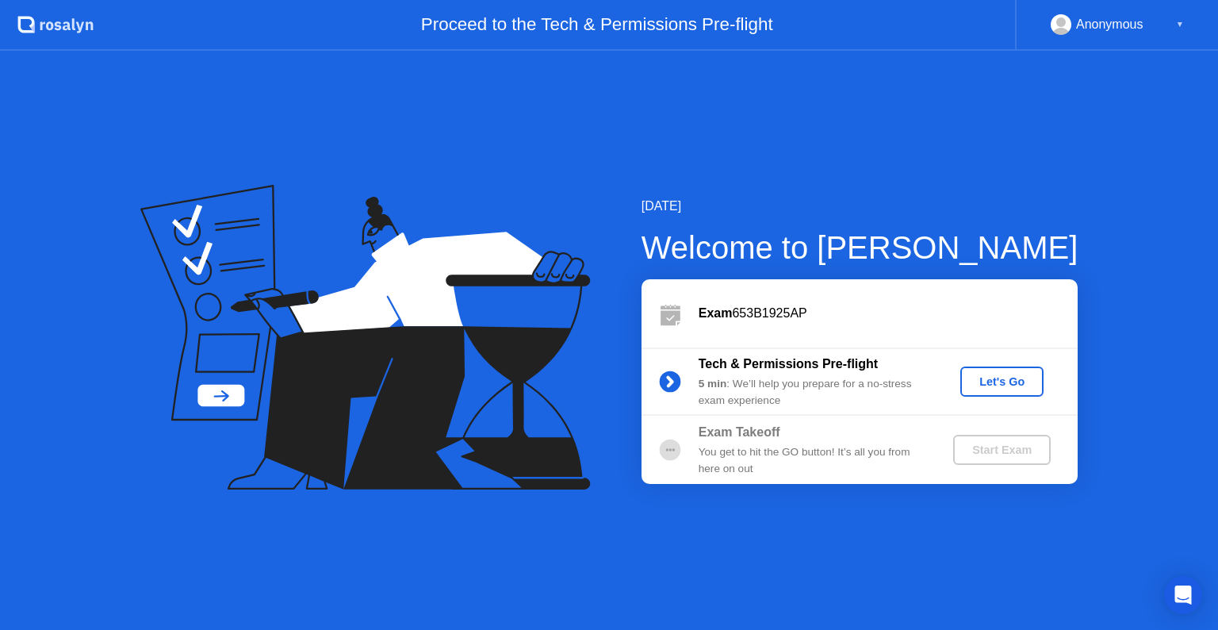
click at [1021, 387] on div "Let's Go" at bounding box center [1002, 381] width 71 height 13
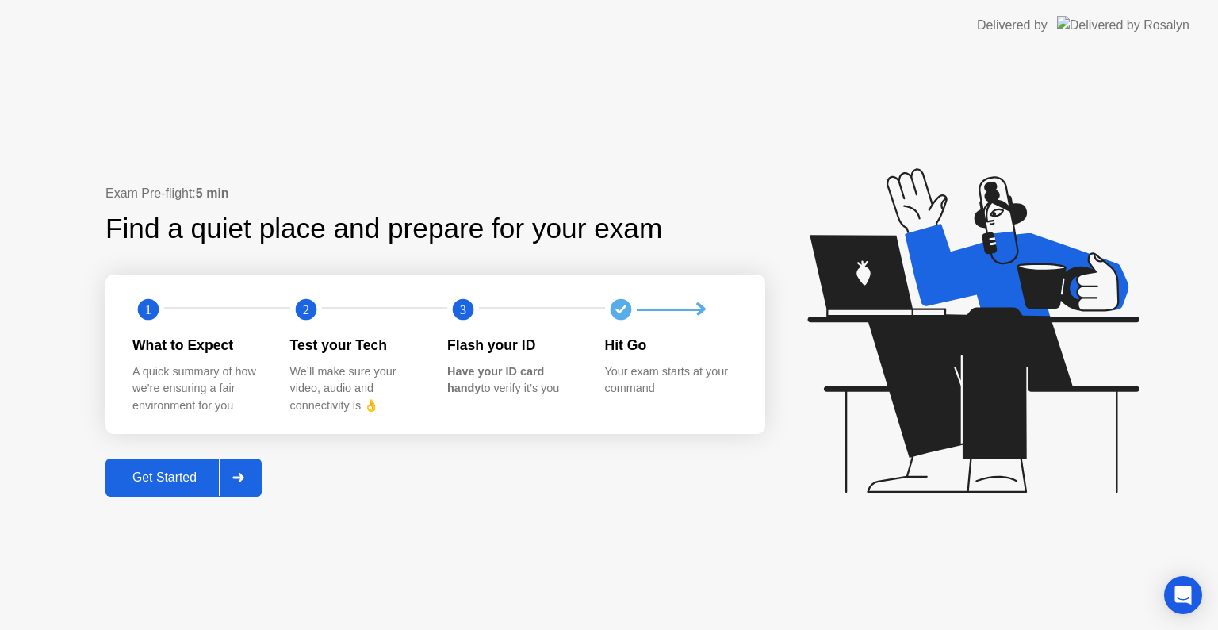
click at [172, 481] on div "Get Started" at bounding box center [164, 477] width 109 height 14
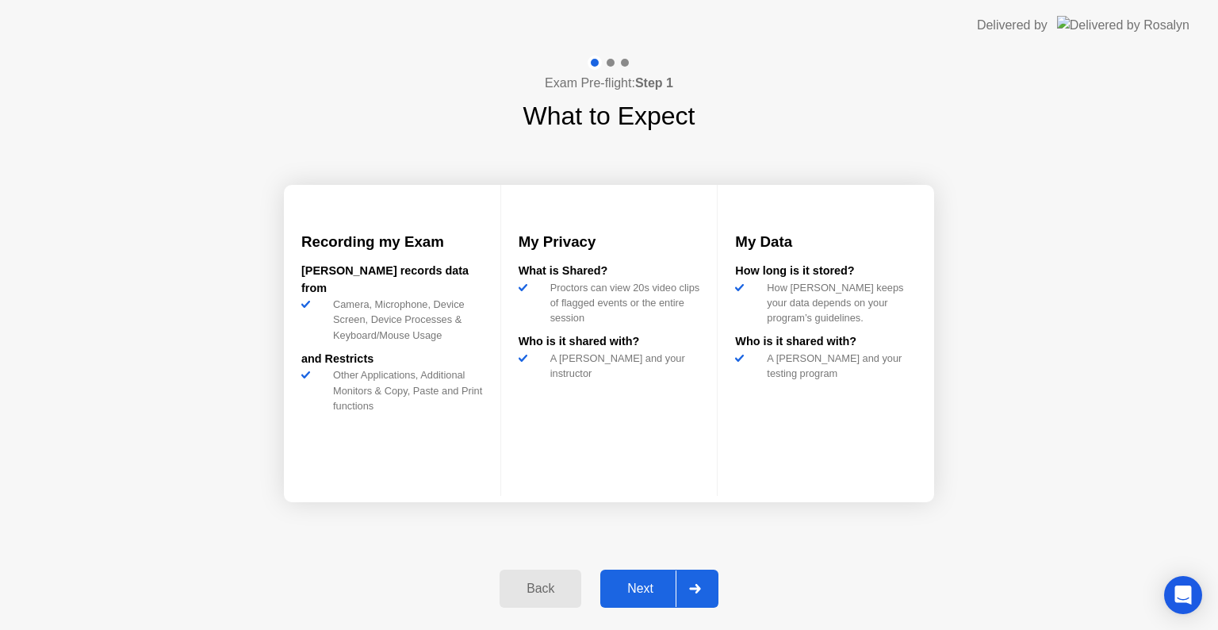
click at [645, 587] on div "Next" at bounding box center [640, 588] width 71 height 14
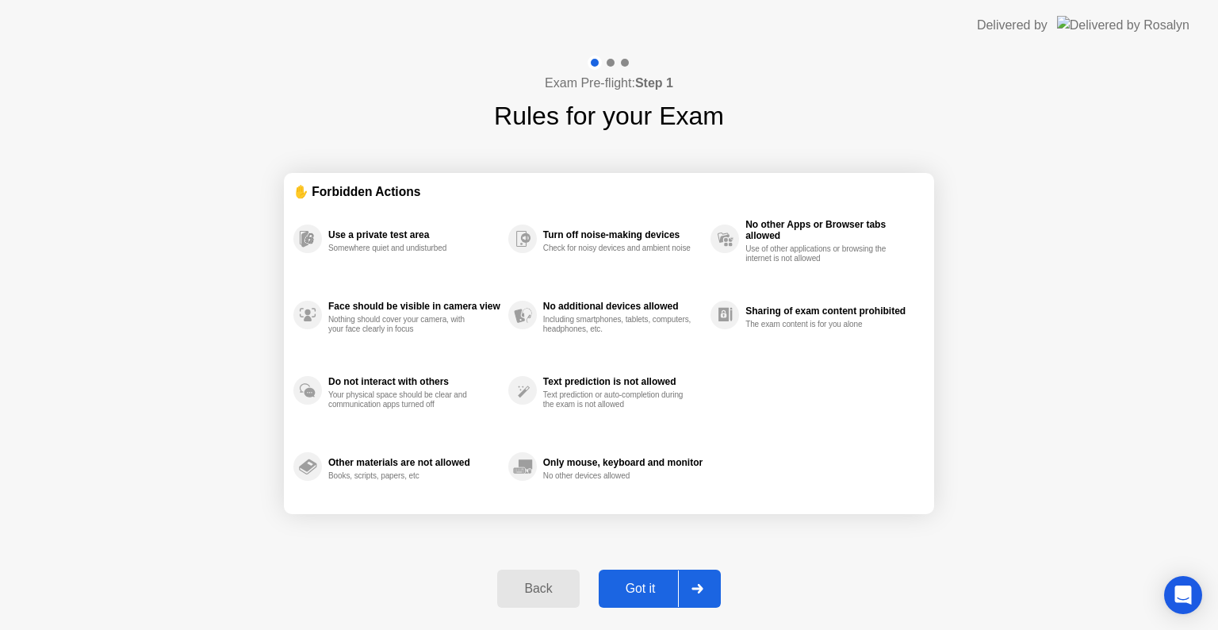
click at [662, 583] on div "Got it" at bounding box center [640, 588] width 75 height 14
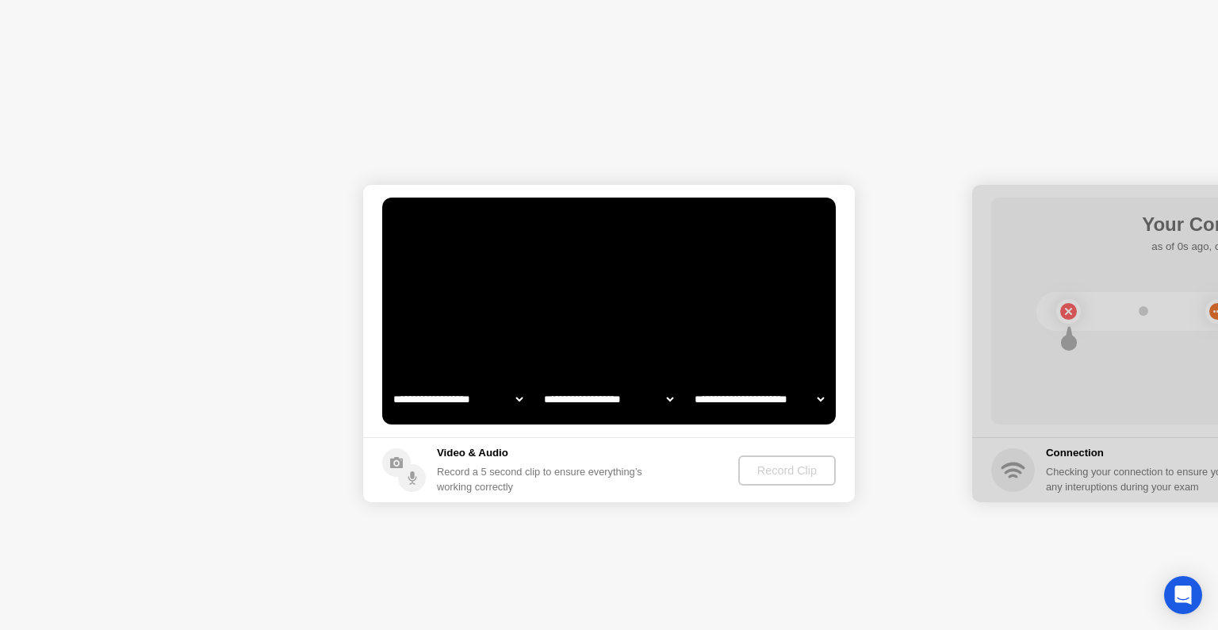
select select "**********"
select select "*******"
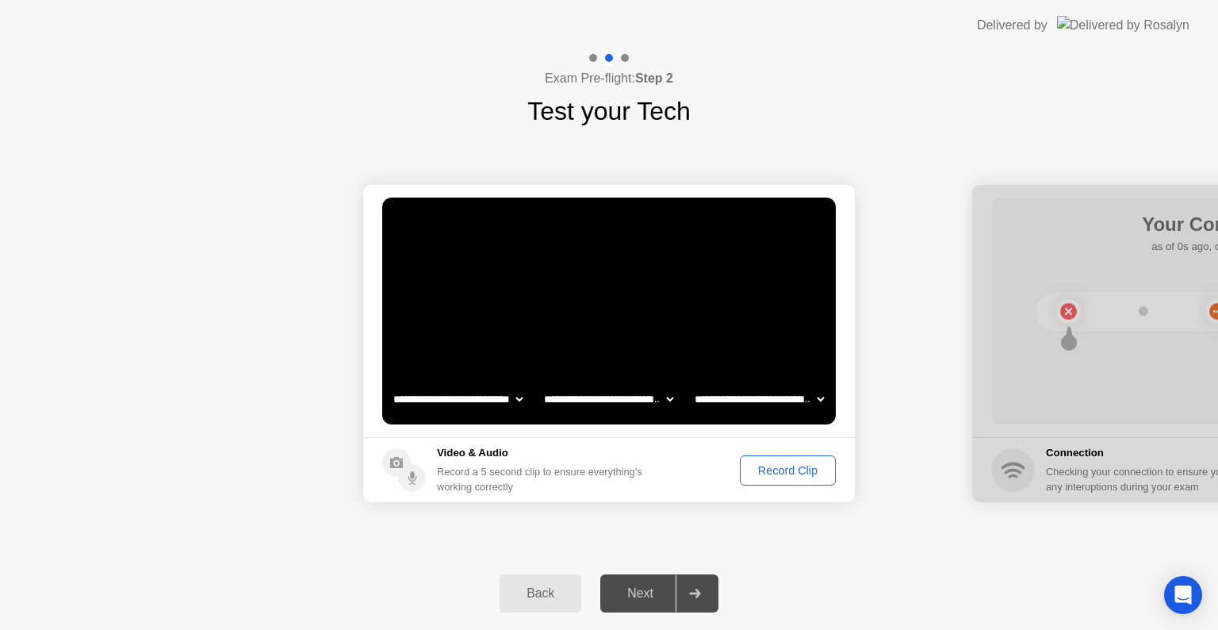
click at [798, 473] on div "Record Clip" at bounding box center [787, 470] width 85 height 13
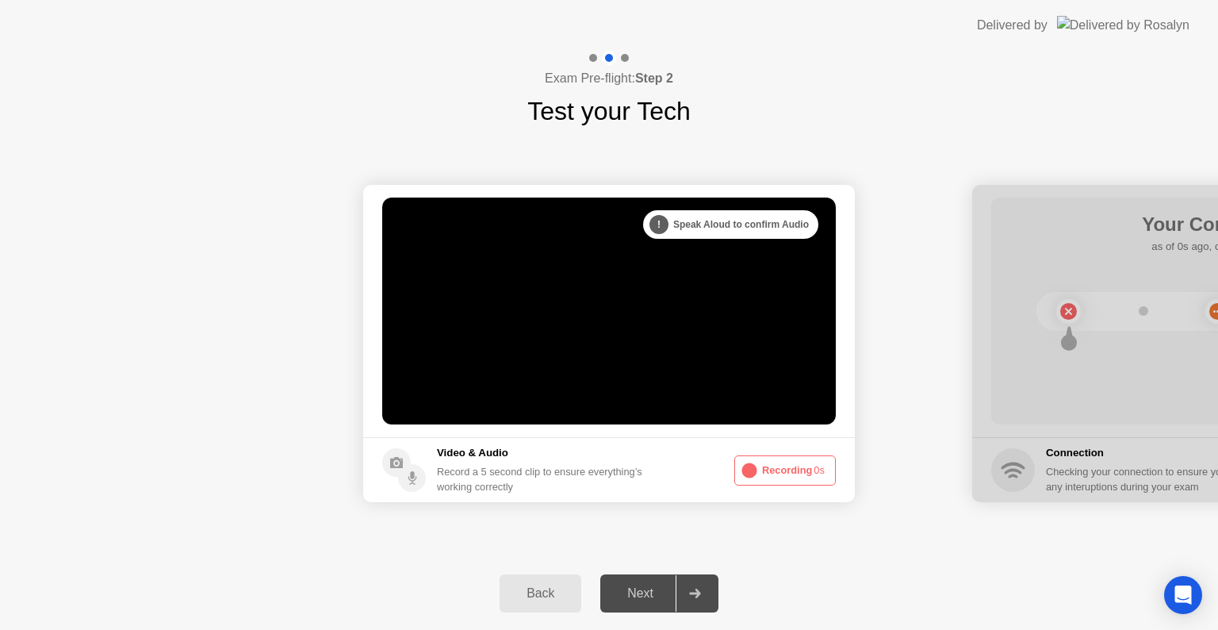
click at [798, 473] on button "Recording 0s" at bounding box center [785, 470] width 102 height 30
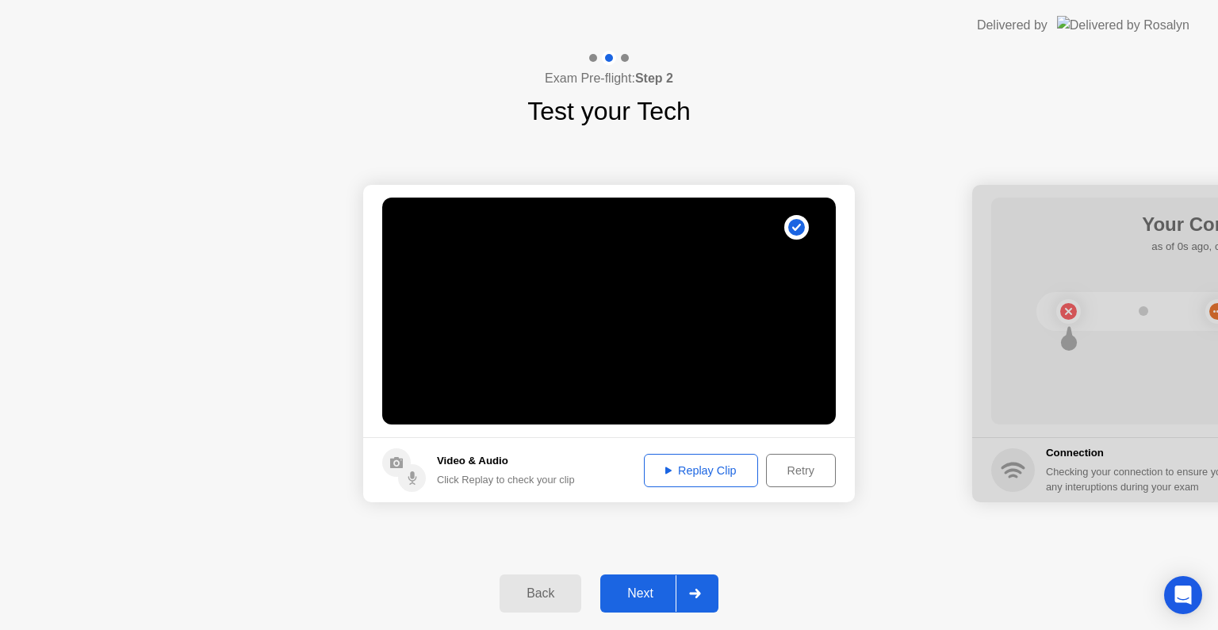
click at [692, 472] on div "Replay Clip" at bounding box center [700, 470] width 103 height 13
click at [647, 599] on div "Next" at bounding box center [640, 593] width 71 height 14
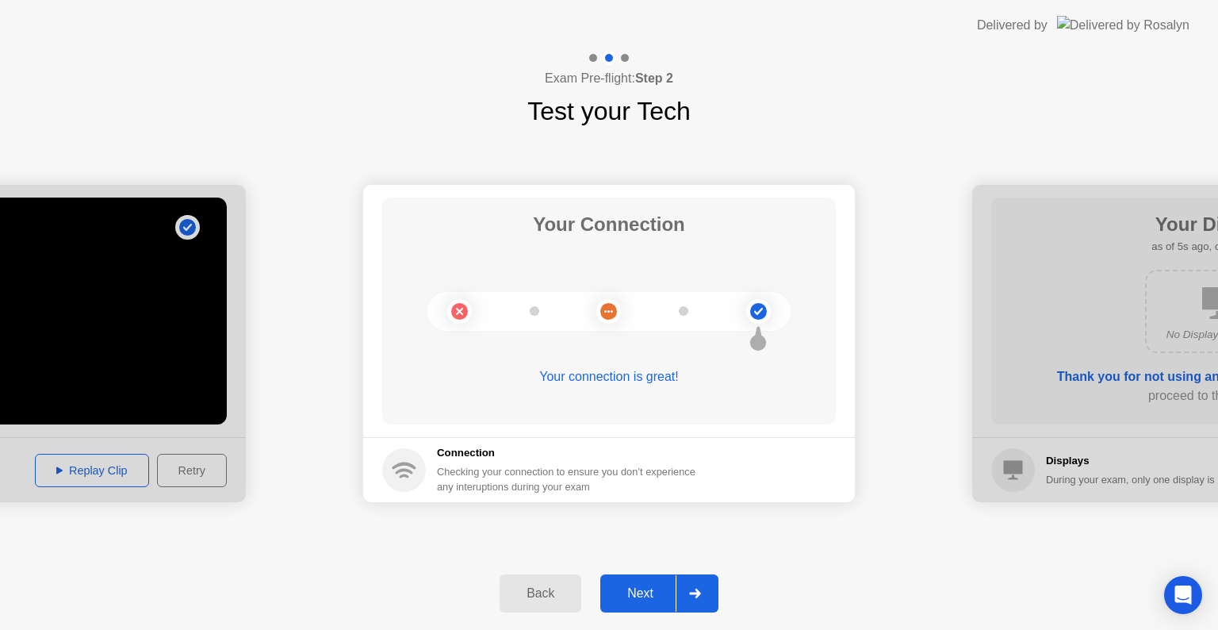
click at [642, 599] on div "Next" at bounding box center [640, 593] width 71 height 14
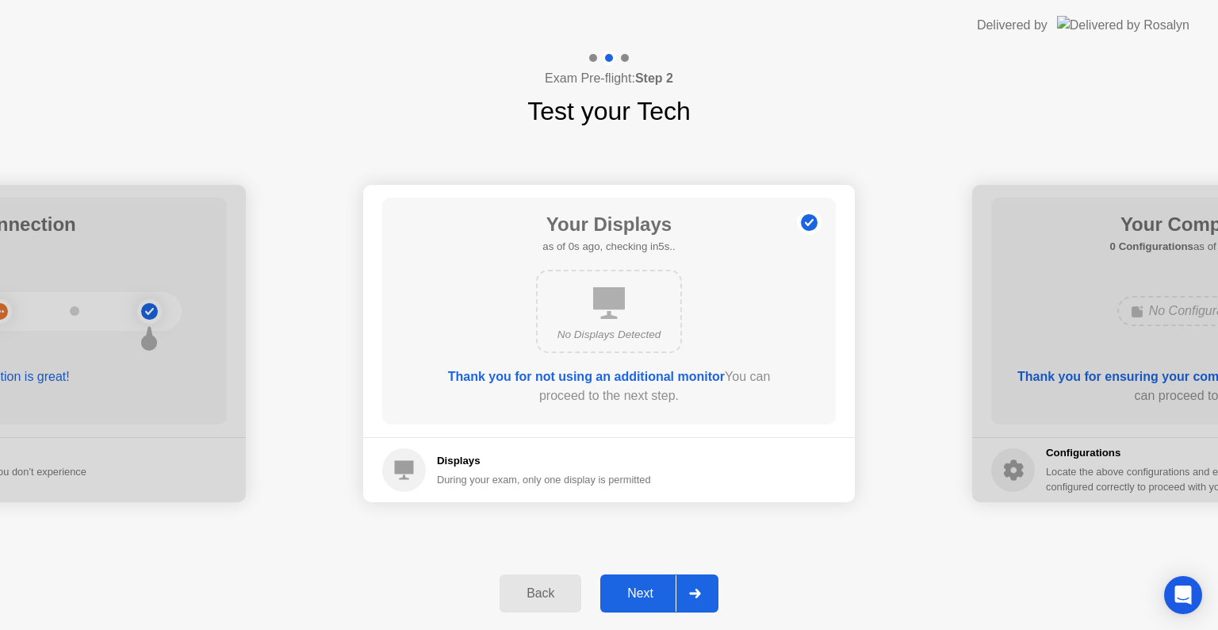
click at [648, 588] on div "Next" at bounding box center [640, 593] width 71 height 14
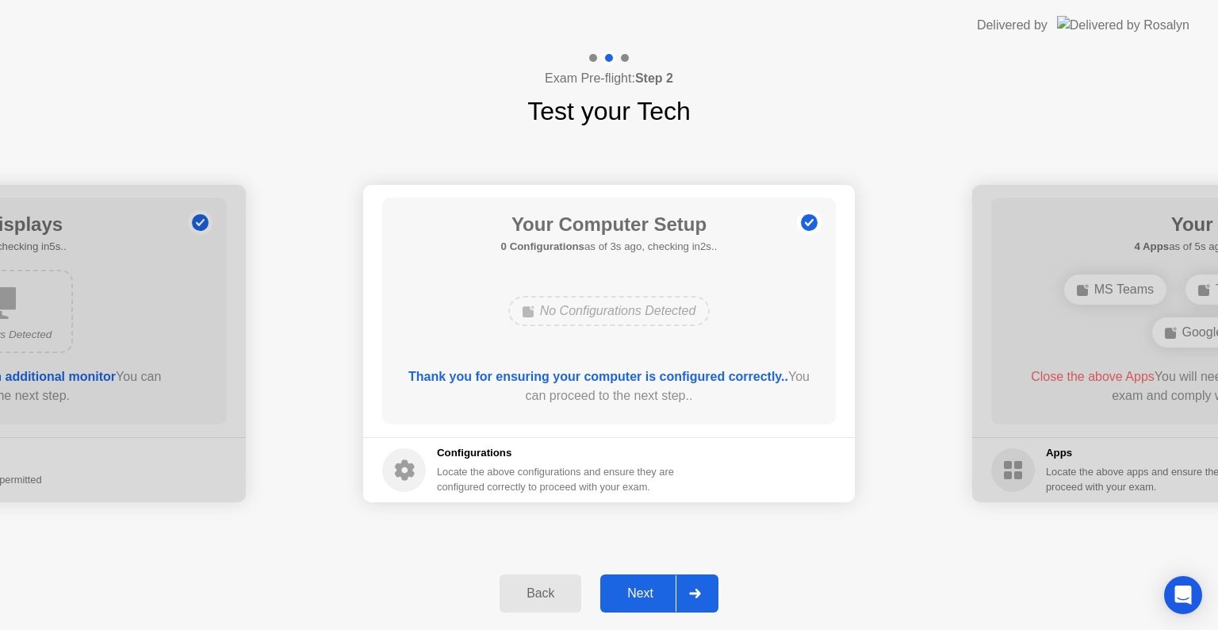
click at [666, 592] on div "Next" at bounding box center [640, 593] width 71 height 14
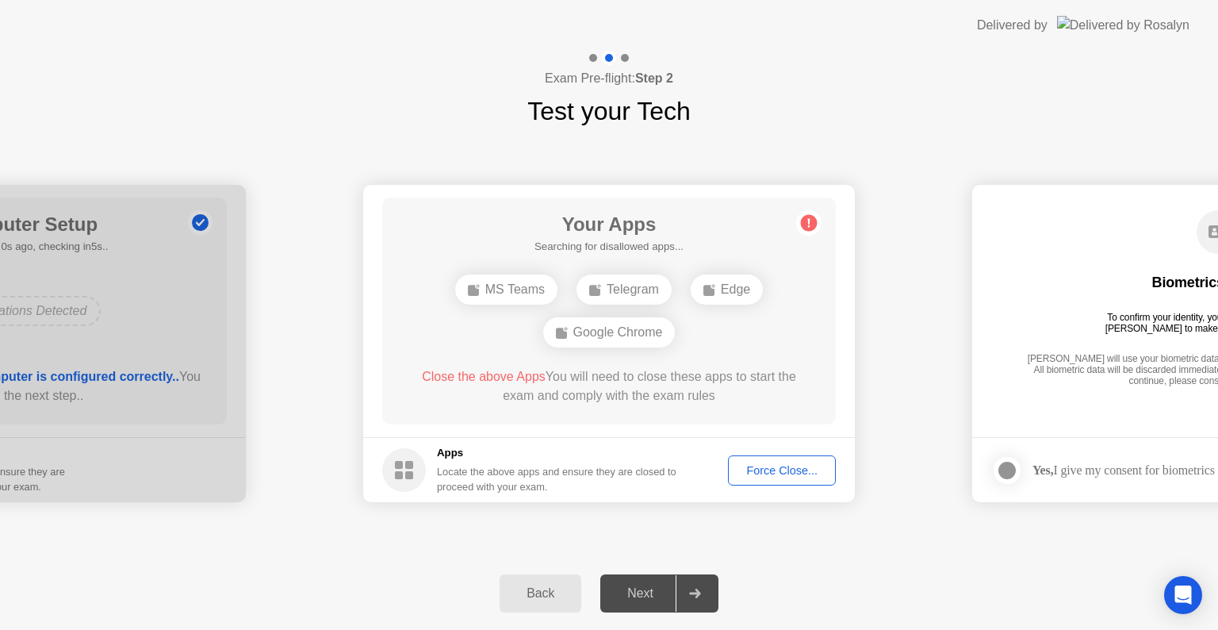
click at [764, 471] on div "Force Close..." at bounding box center [782, 470] width 97 height 13
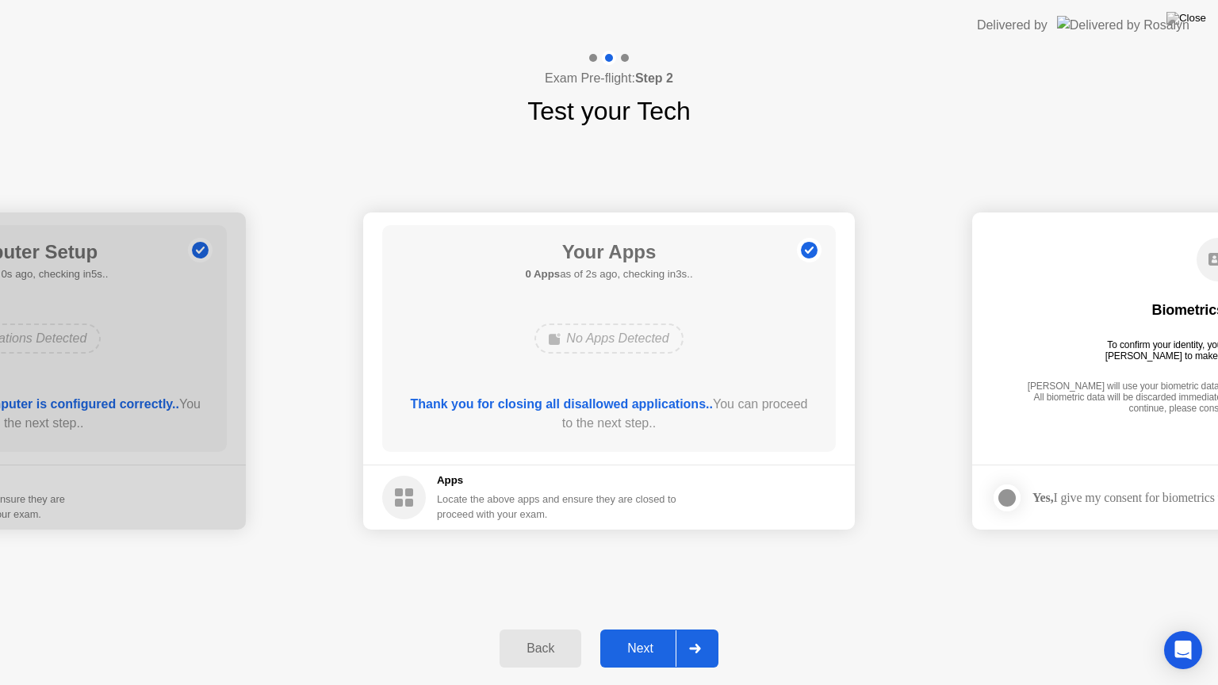
click at [647, 629] on div "Next" at bounding box center [640, 649] width 71 height 14
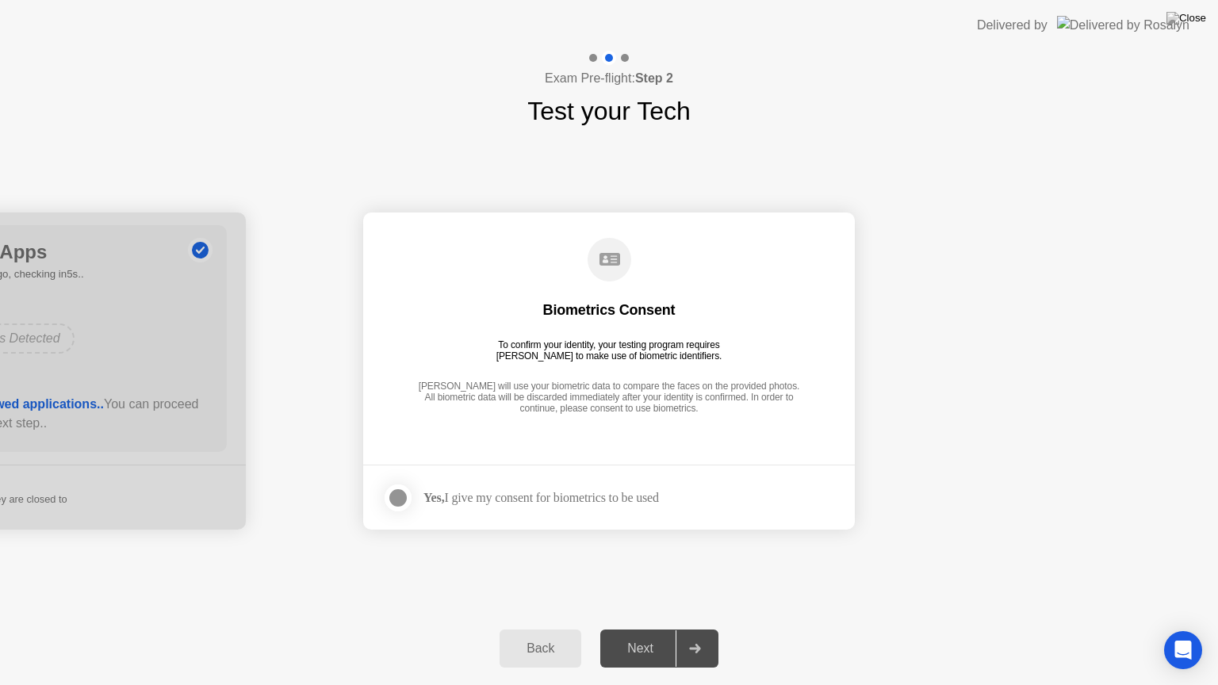
click at [384, 499] on label at bounding box center [402, 498] width 41 height 32
click at [647, 629] on div "Next" at bounding box center [640, 649] width 71 height 14
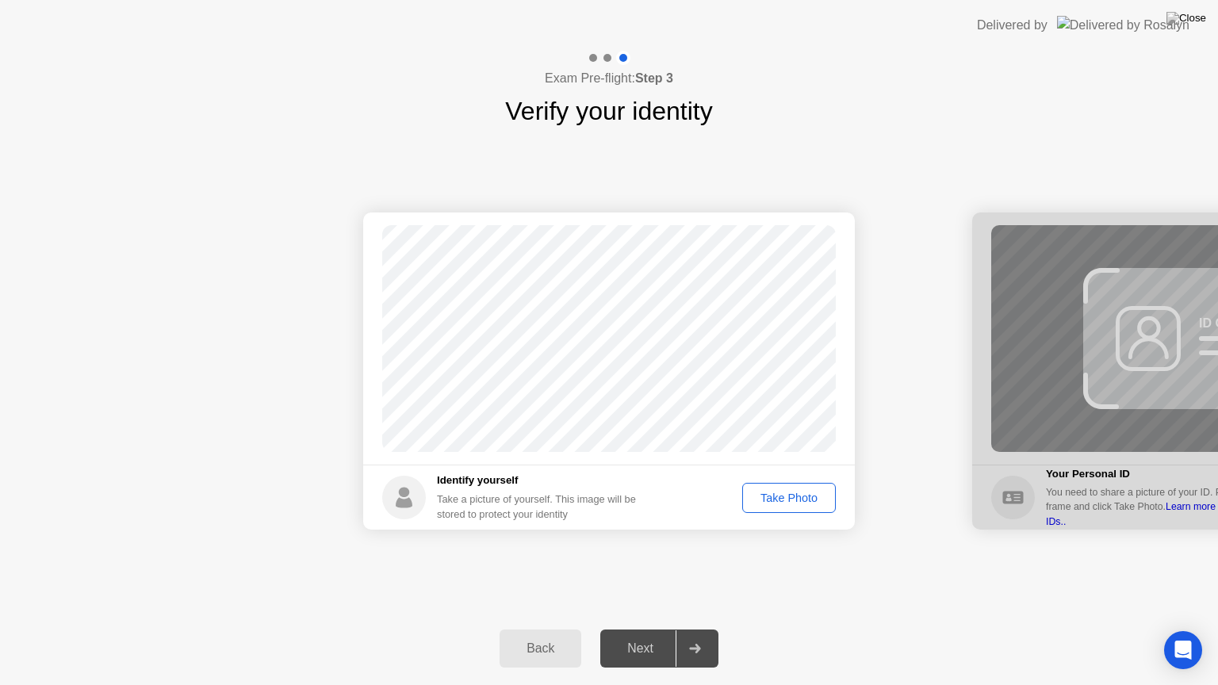
click at [806, 498] on div "Take Photo" at bounding box center [789, 498] width 82 height 13
click at [799, 495] on div "Retake" at bounding box center [799, 498] width 62 height 13
click at [775, 504] on div "Take Photo" at bounding box center [789, 498] width 82 height 13
click at [814, 502] on div "Retake" at bounding box center [799, 498] width 62 height 13
click at [814, 502] on div "Take Photo" at bounding box center [789, 498] width 82 height 13
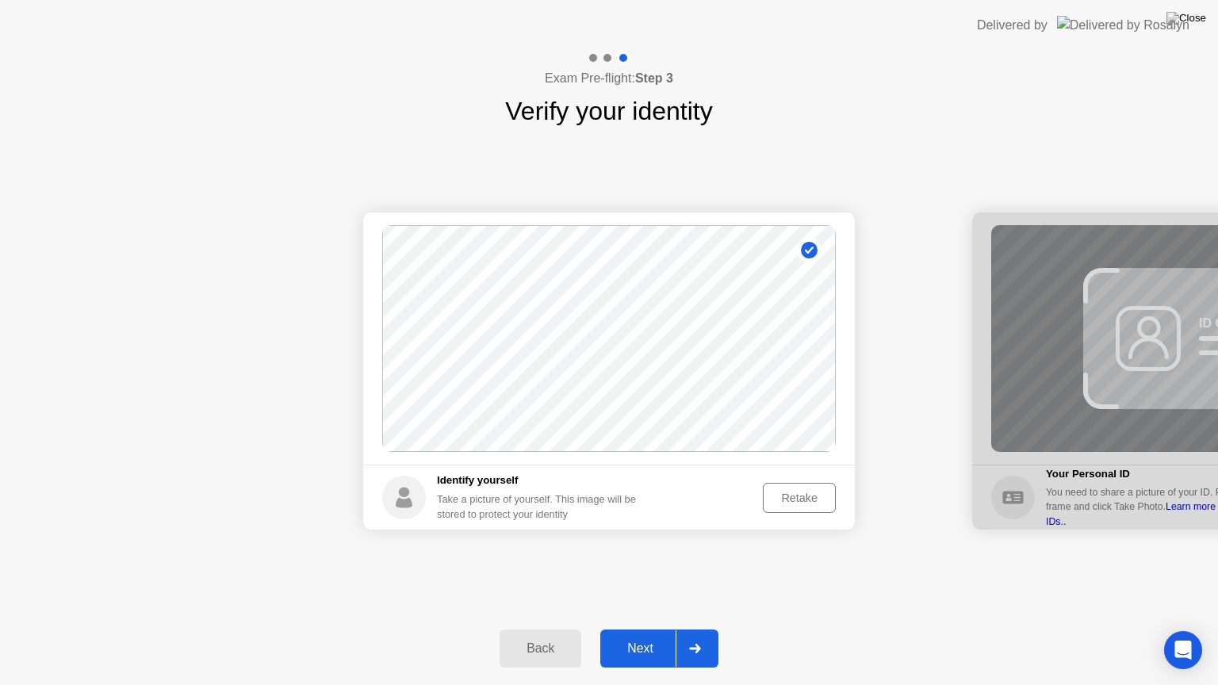
click at [816, 503] on div "Retake" at bounding box center [799, 498] width 62 height 13
click at [821, 504] on div "Take Photo" at bounding box center [789, 498] width 82 height 13
click at [815, 500] on div "Retake" at bounding box center [799, 498] width 62 height 13
click at [810, 501] on div "Take Photo" at bounding box center [789, 498] width 82 height 13
click at [810, 501] on div "Retake" at bounding box center [799, 498] width 62 height 13
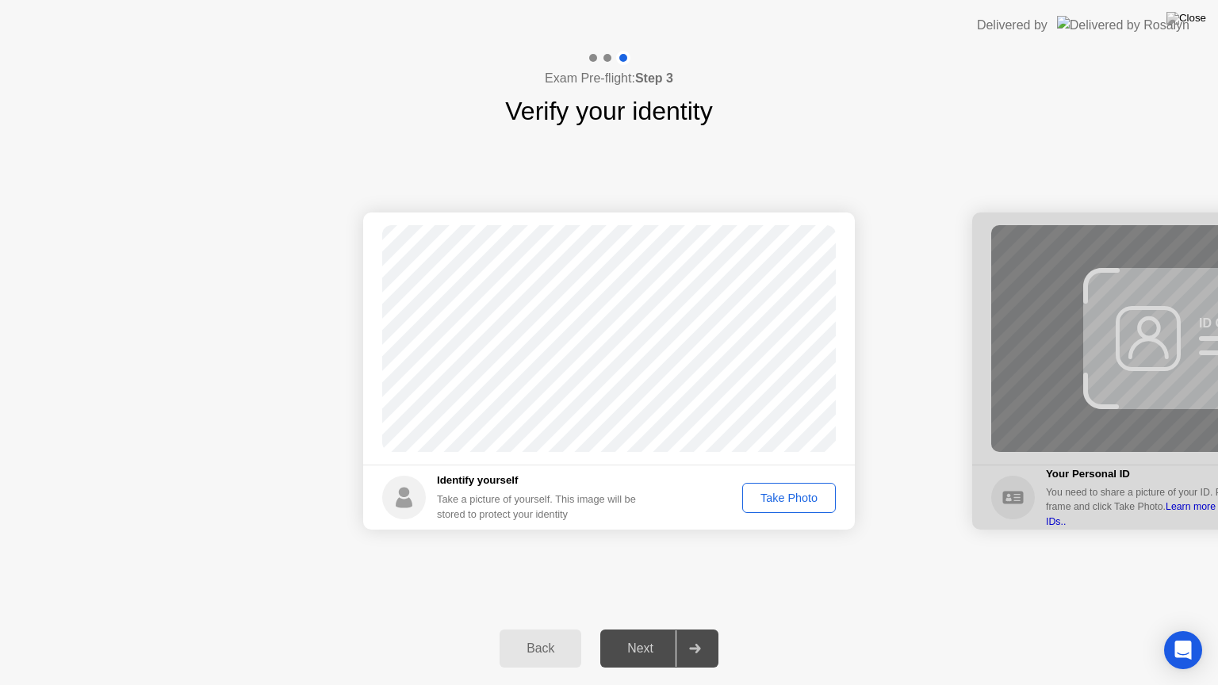
click at [771, 499] on div "Take Photo" at bounding box center [789, 498] width 82 height 13
click at [800, 502] on div "Retake" at bounding box center [799, 498] width 62 height 13
click at [792, 497] on div "Take Photo" at bounding box center [789, 498] width 82 height 13
click at [792, 497] on div "Retake" at bounding box center [799, 498] width 62 height 13
click at [813, 493] on div "Take Photo" at bounding box center [789, 498] width 82 height 13
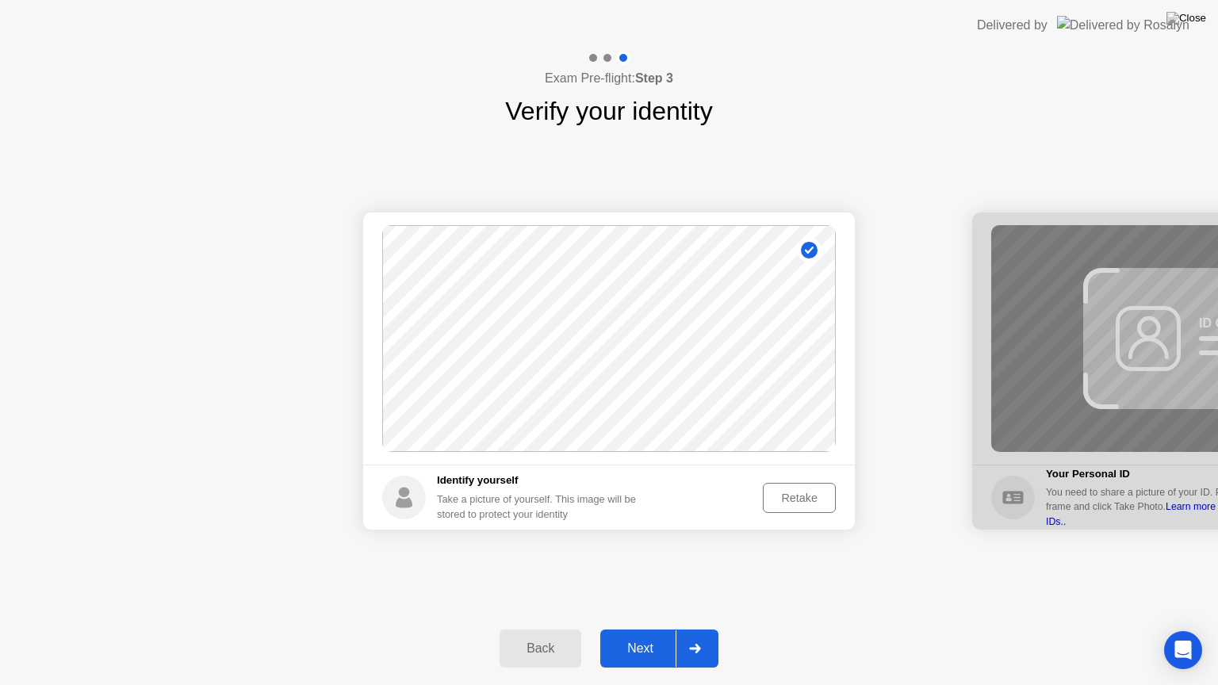
click at [802, 504] on div "Retake" at bounding box center [799, 498] width 62 height 13
click at [790, 492] on div "Take Photo" at bounding box center [789, 498] width 82 height 13
click at [797, 492] on div "Retake" at bounding box center [799, 498] width 62 height 13
click at [796, 500] on div "Take Photo" at bounding box center [789, 498] width 82 height 13
click at [782, 501] on div "Retake" at bounding box center [799, 498] width 62 height 13
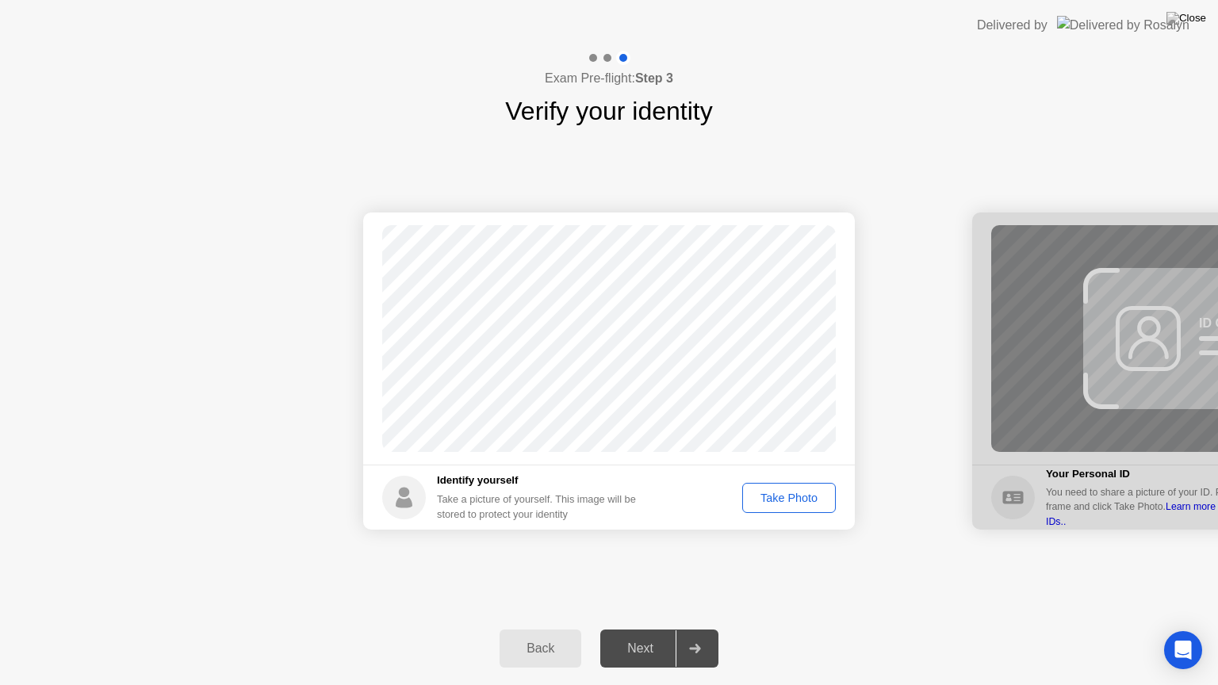
click at [767, 500] on div "Take Photo" at bounding box center [789, 498] width 82 height 13
click at [788, 503] on div "Retake" at bounding box center [799, 498] width 62 height 13
click at [785, 496] on div "Take Photo" at bounding box center [789, 498] width 82 height 13
click at [785, 496] on div "Retake" at bounding box center [799, 498] width 62 height 13
click at [785, 496] on div "Take Photo" at bounding box center [789, 498] width 82 height 13
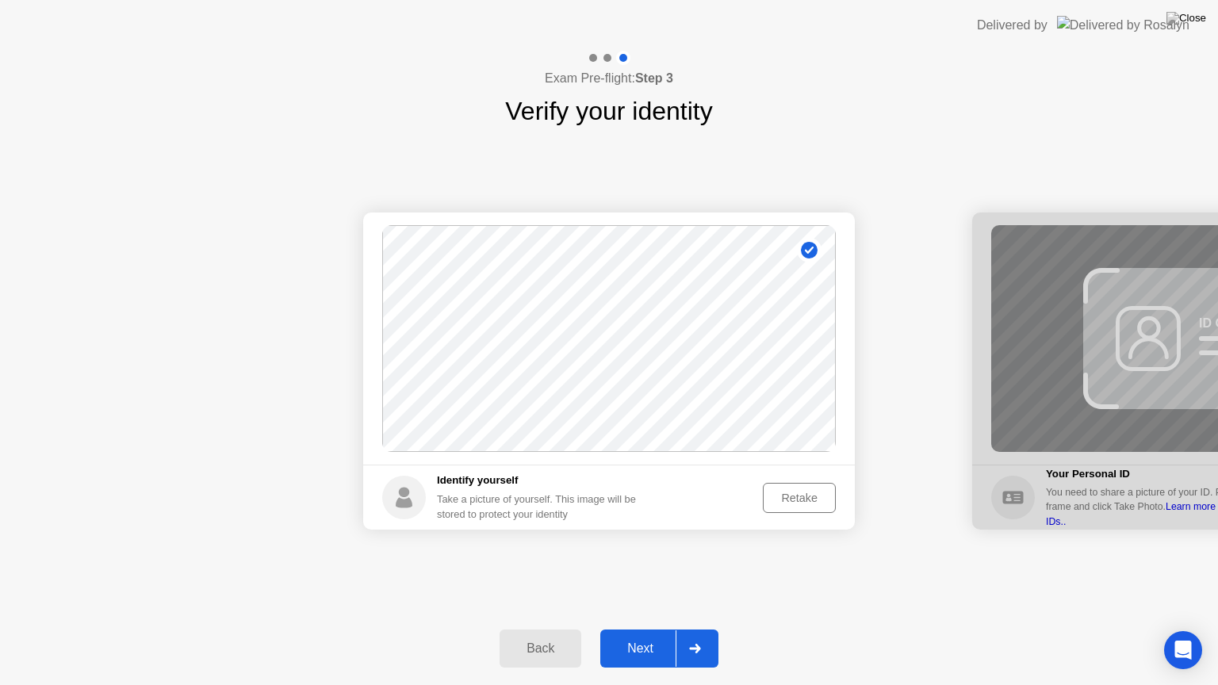
click at [659, 629] on div "Next" at bounding box center [640, 649] width 71 height 14
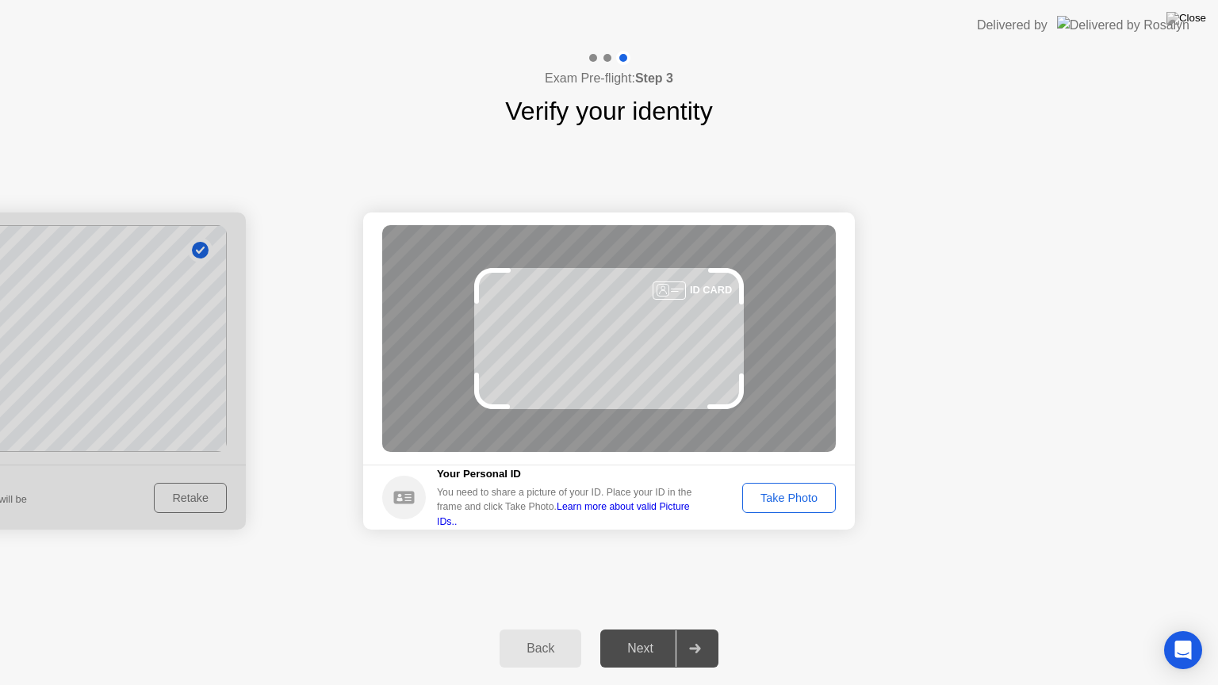
click at [810, 501] on div "Take Photo" at bounding box center [789, 498] width 82 height 13
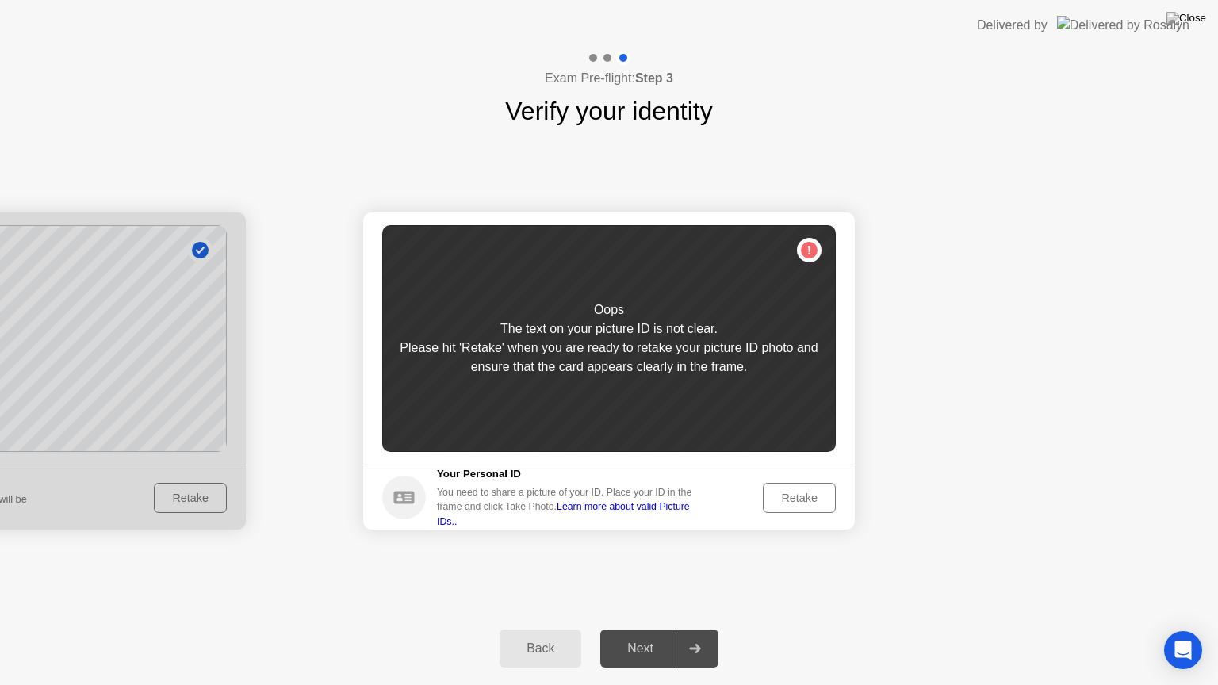
click at [810, 504] on div "Retake" at bounding box center [799, 498] width 62 height 13
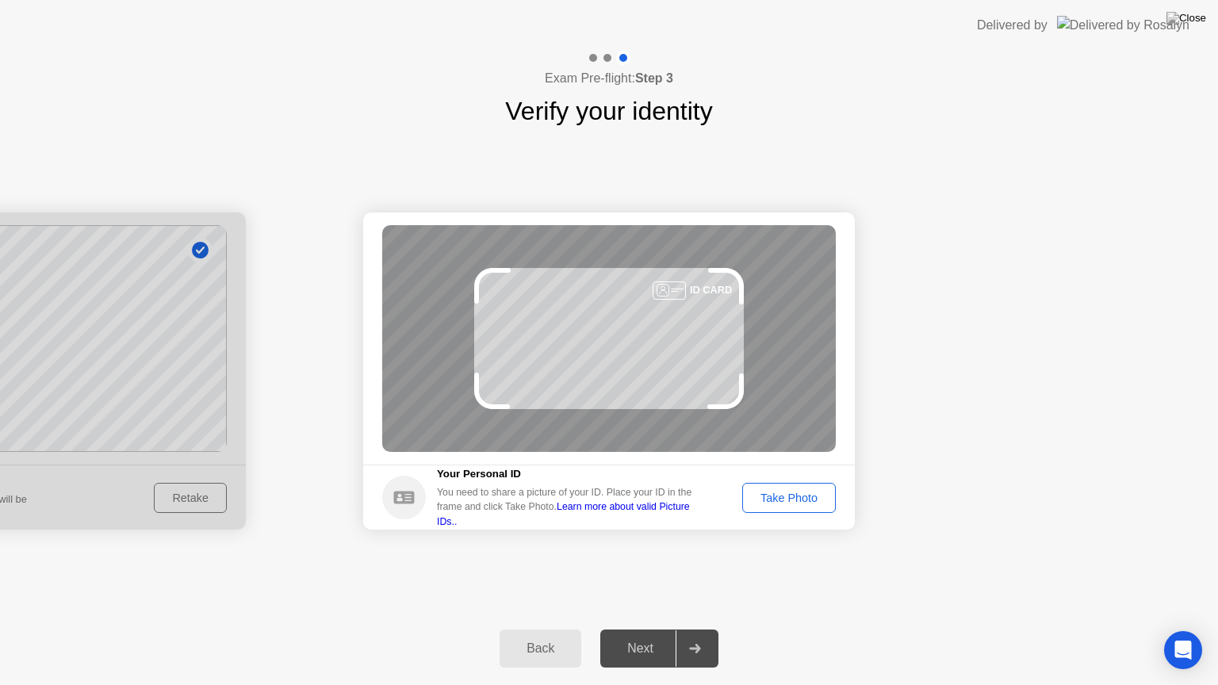
click at [776, 504] on div "Take Photo" at bounding box center [789, 498] width 82 height 13
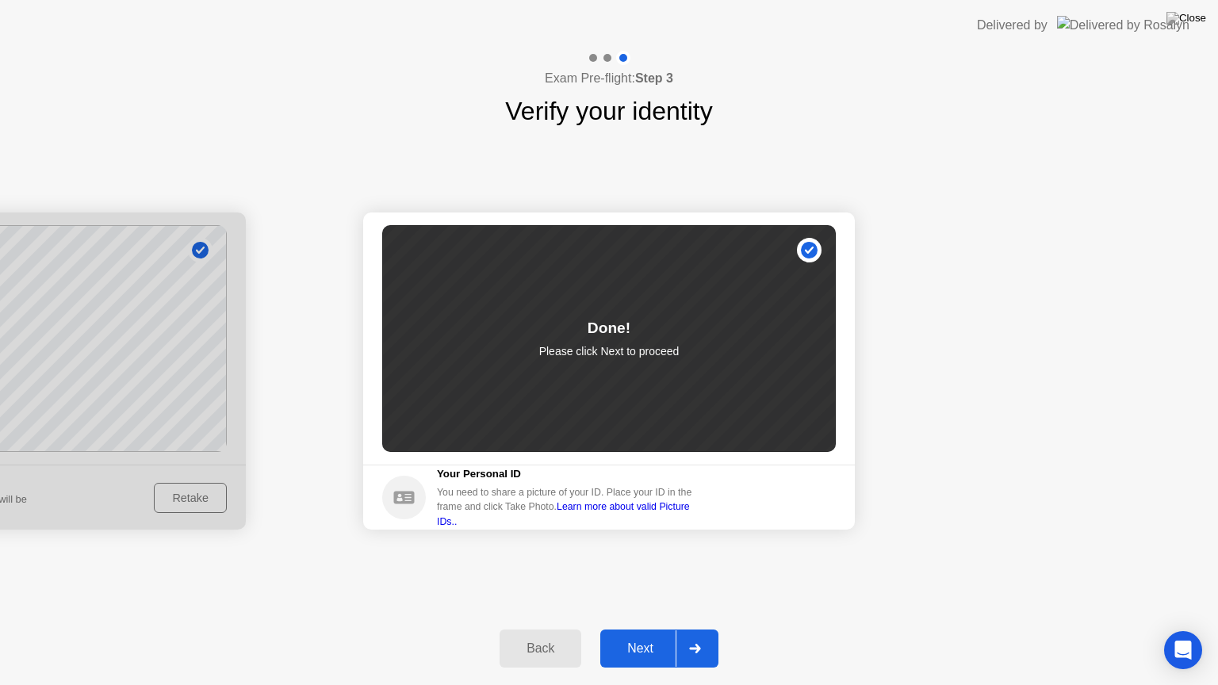
click at [634, 629] on div "Next" at bounding box center [640, 649] width 71 height 14
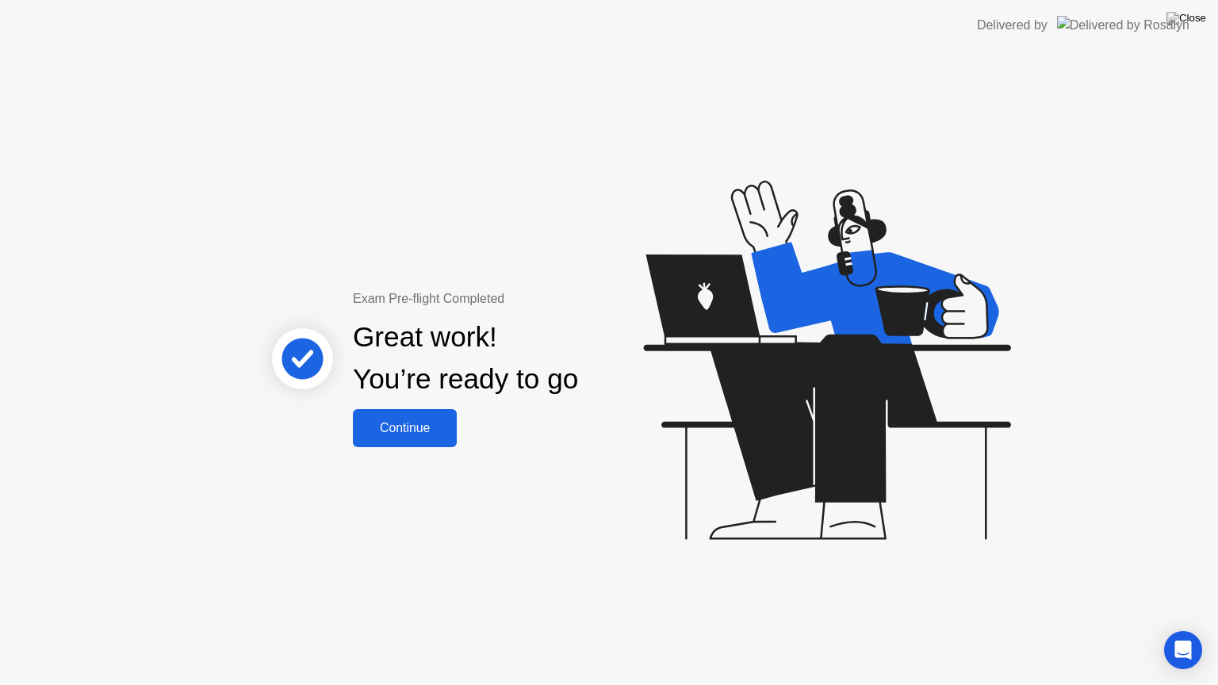
click at [416, 426] on div "Continue" at bounding box center [405, 428] width 94 height 14
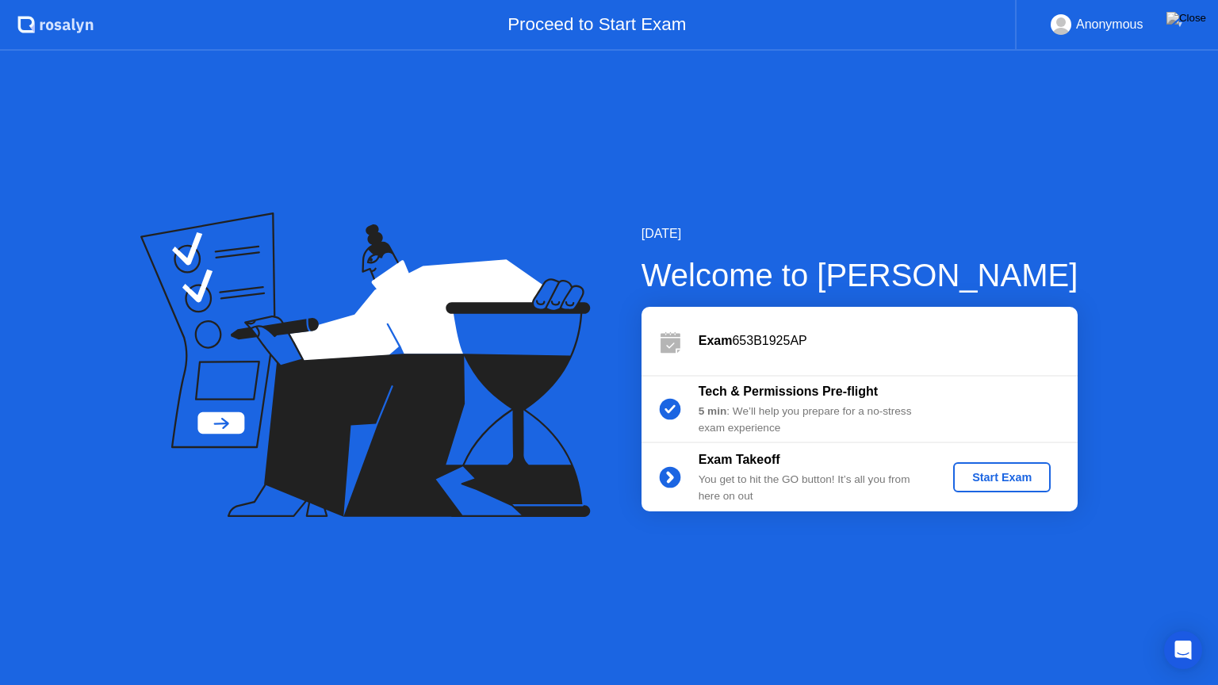
click at [1008, 479] on div "Start Exam" at bounding box center [1002, 477] width 85 height 13
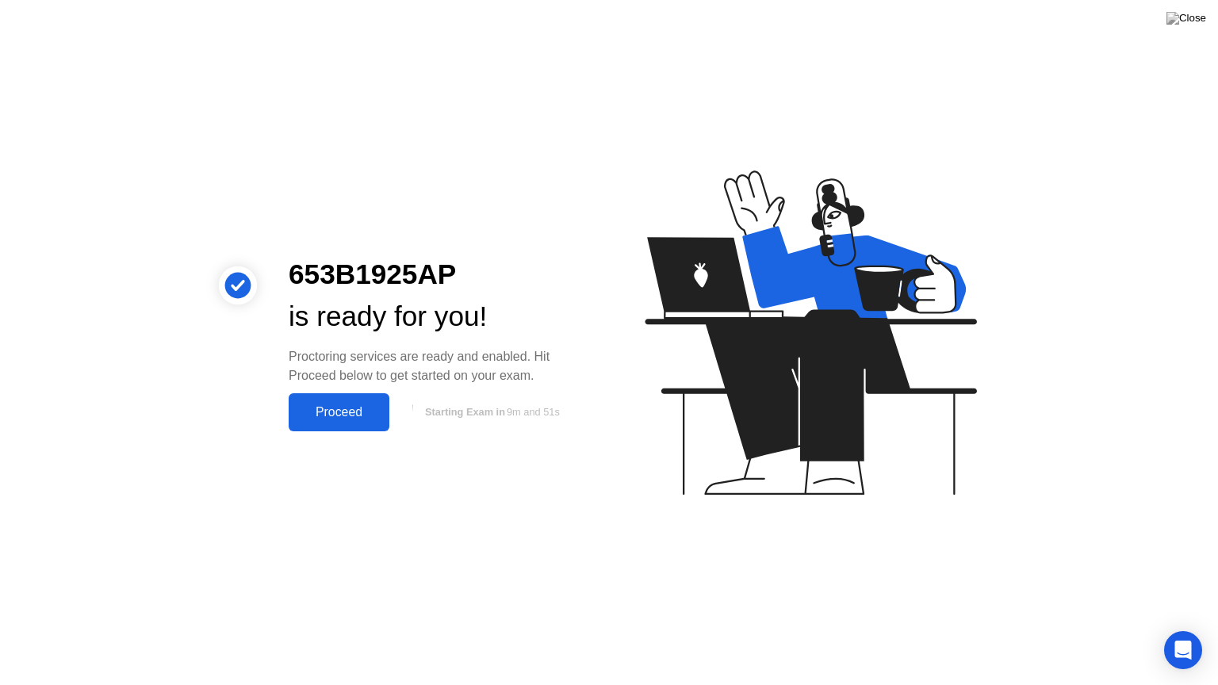
click at [342, 406] on div "Proceed" at bounding box center [338, 412] width 91 height 14
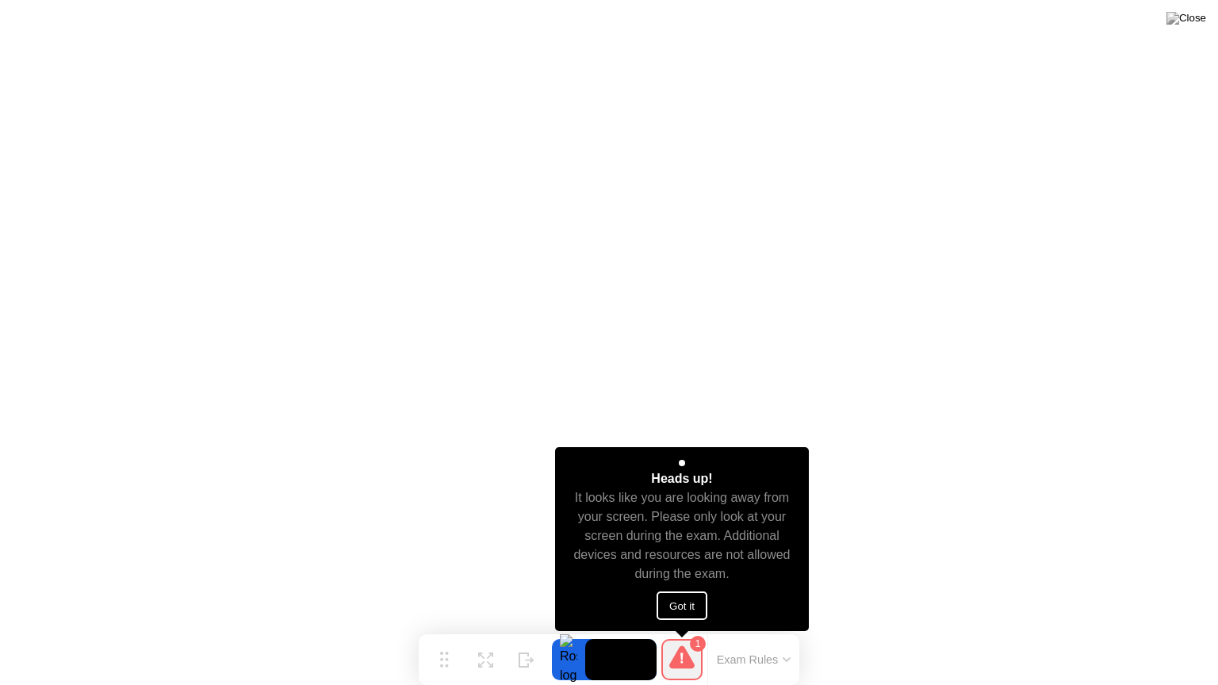
click at [667, 604] on button "Got it" at bounding box center [682, 606] width 51 height 29
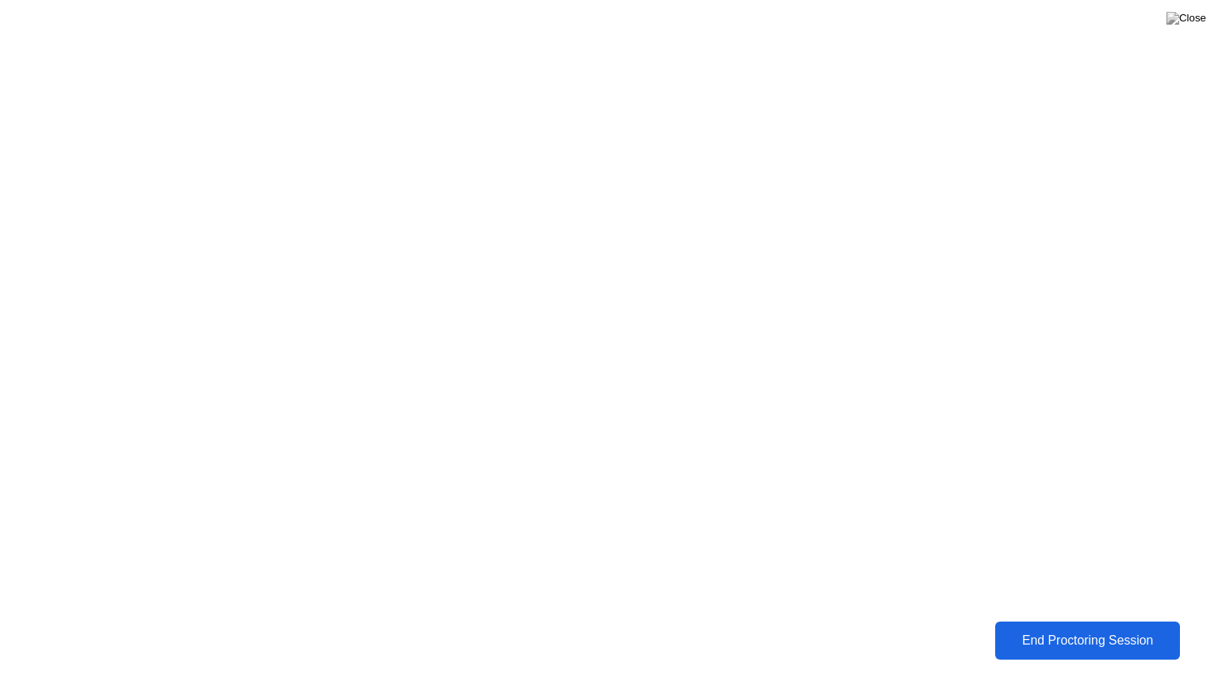
click at [1041, 629] on div "End Proctoring Session" at bounding box center [1088, 641] width 176 height 14
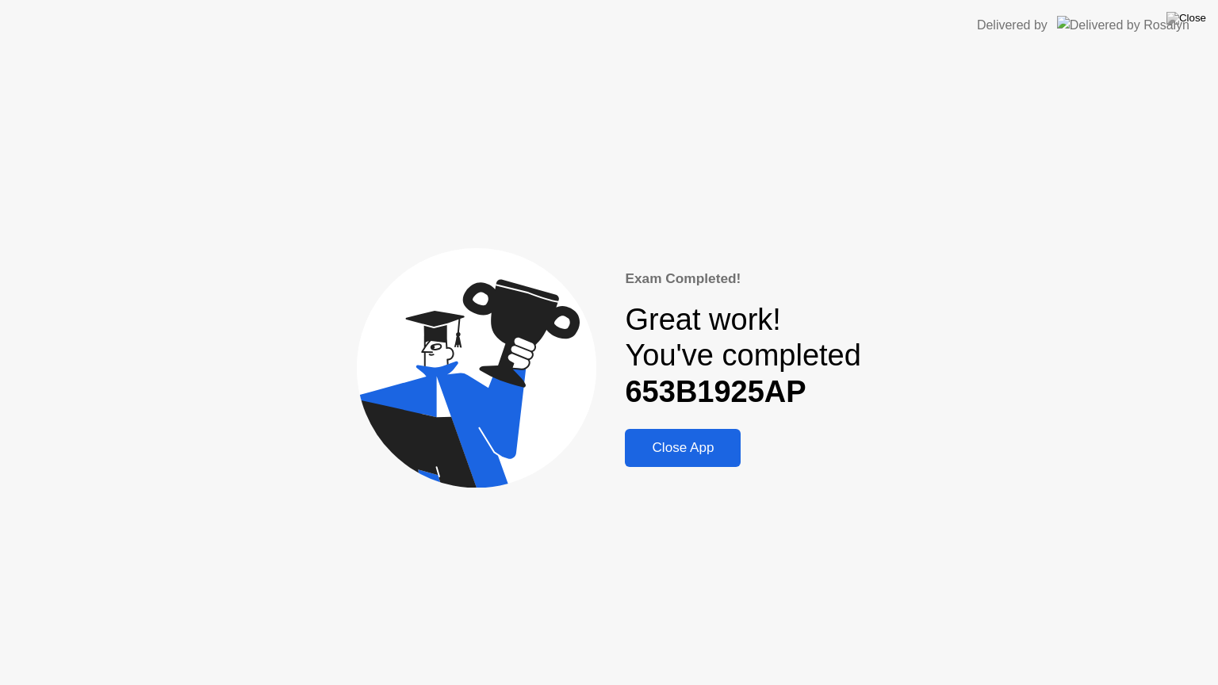
click at [701, 450] on div "Close App" at bounding box center [683, 448] width 106 height 16
